Goal: Task Accomplishment & Management: Complete application form

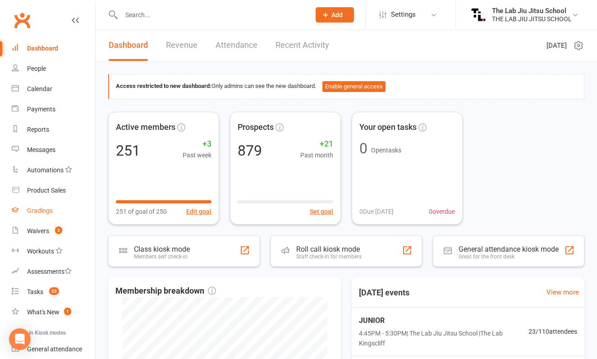
click at [38, 213] on div "Gradings" at bounding box center [40, 210] width 26 height 7
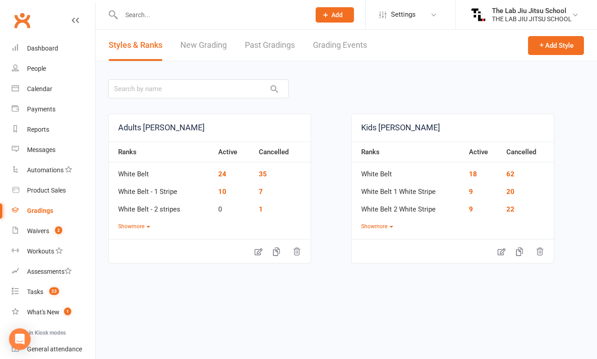
click at [204, 43] on link "New Grading" at bounding box center [203, 45] width 46 height 31
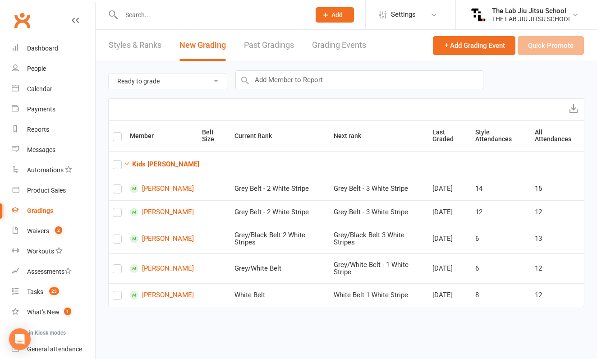
click at [224, 148] on th "Belt Size" at bounding box center [214, 136] width 32 height 30
click at [120, 191] on label at bounding box center [117, 191] width 9 height 0
click at [120, 185] on input "checkbox" at bounding box center [117, 185] width 9 height 0
click at [297, 194] on td "Grey Belt - 2 White Stripe" at bounding box center [280, 188] width 99 height 23
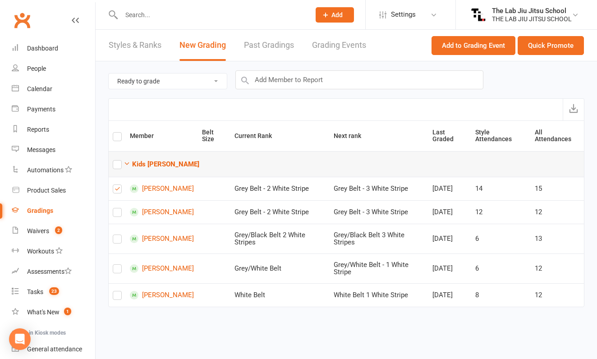
scroll to position [0, 0]
click at [538, 40] on button "Quick Promote" at bounding box center [551, 45] width 66 height 19
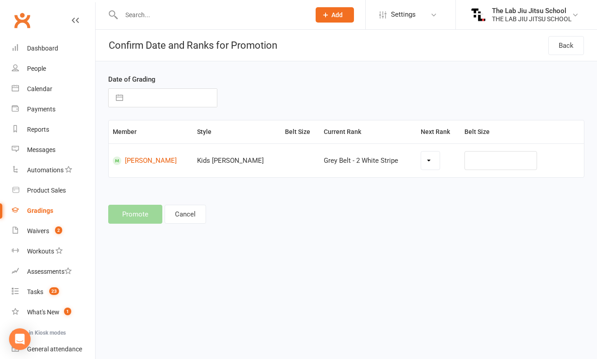
select select "18442"
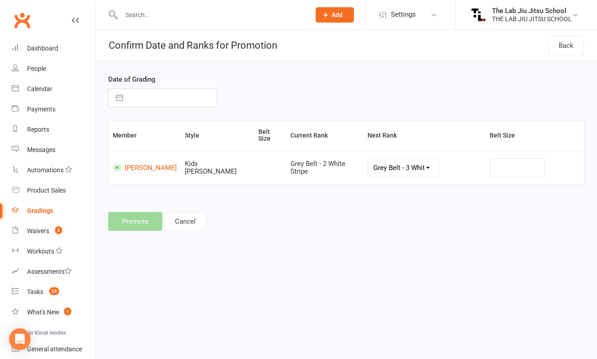
select select "7"
select select "2025"
select select "8"
select select "2025"
select select "9"
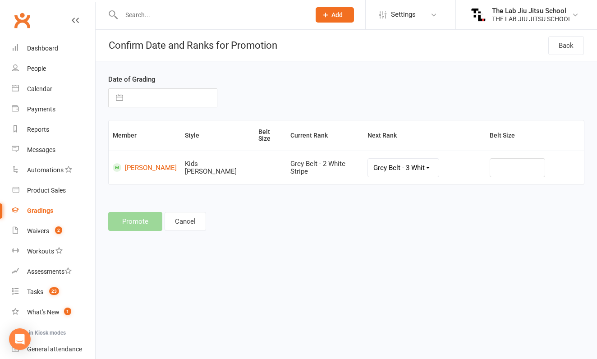
select select "2025"
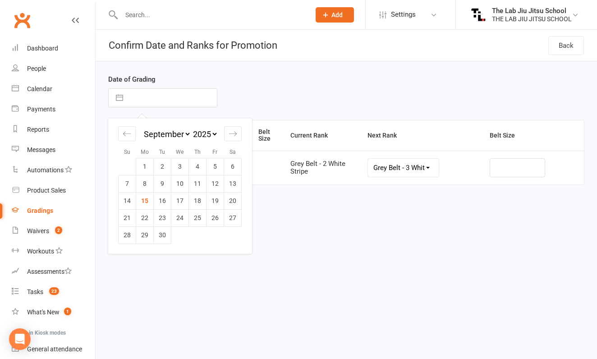
click at [132, 101] on input "text" at bounding box center [172, 98] width 89 height 18
click at [143, 200] on td "15" at bounding box center [145, 200] width 18 height 17
type input "[DATE]"
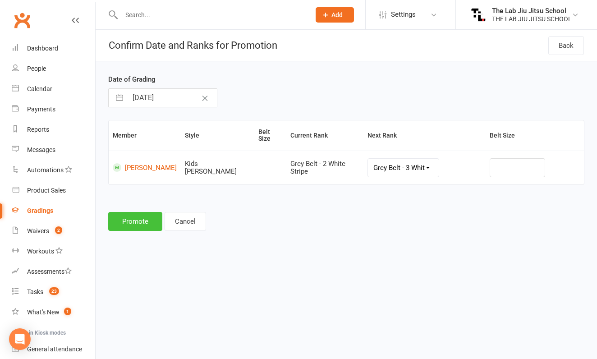
click at [145, 215] on button "Promote" at bounding box center [135, 221] width 54 height 19
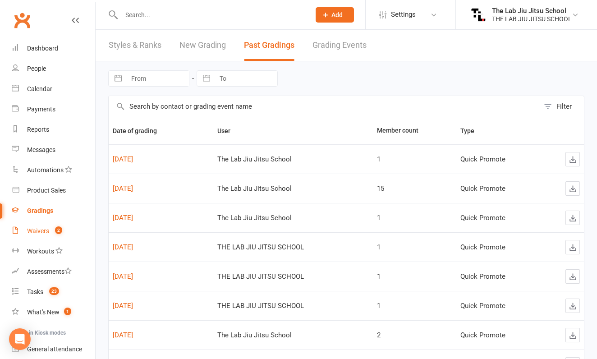
click at [34, 233] on div "Waivers" at bounding box center [38, 230] width 22 height 7
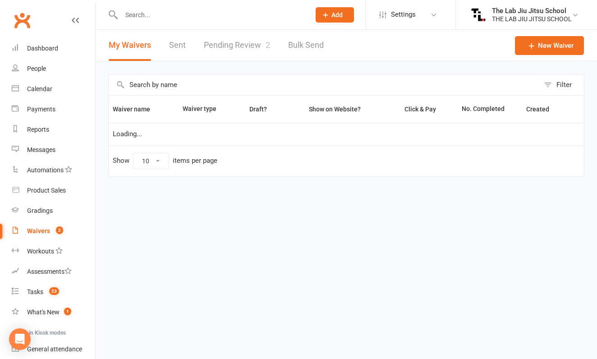
select select "50"
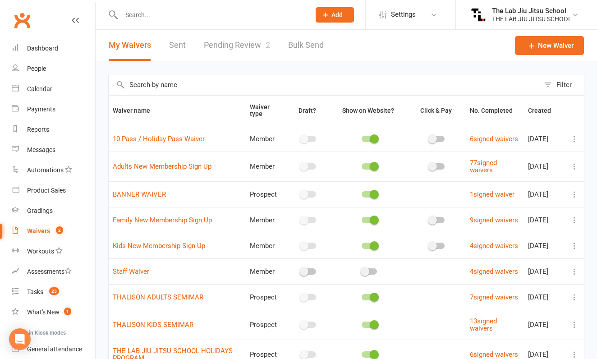
click at [233, 49] on link "Pending Review 2" at bounding box center [237, 45] width 66 height 31
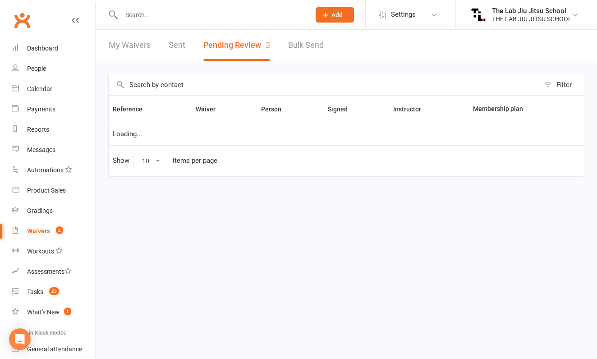
select select "25"
